Goal: Task Accomplishment & Management: Complete application form

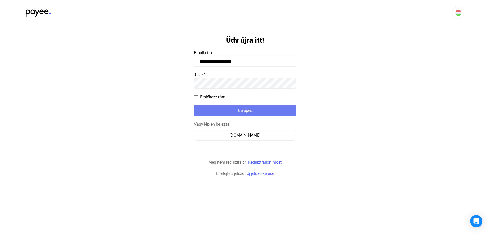
click at [259, 109] on div "Belépés" at bounding box center [245, 110] width 99 height 6
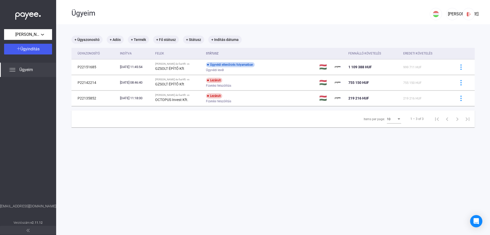
click at [29, 15] on img at bounding box center [28, 14] width 26 height 10
click at [34, 47] on span "Ügyindítás" at bounding box center [29, 48] width 19 height 5
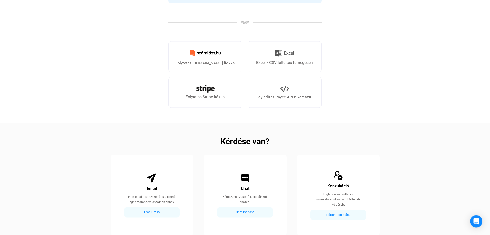
scroll to position [156, 0]
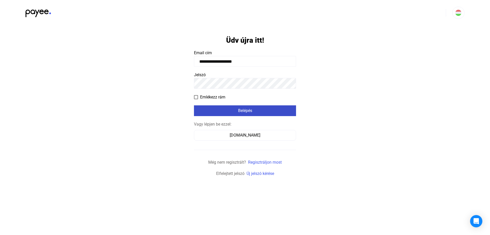
click at [228, 113] on div "Belépés" at bounding box center [245, 110] width 99 height 6
